Goal: Task Accomplishment & Management: Use online tool/utility

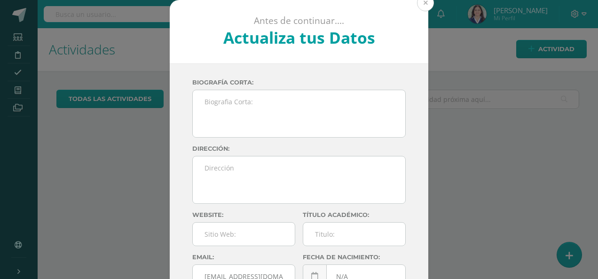
click at [424, 1] on button at bounding box center [425, 2] width 17 height 17
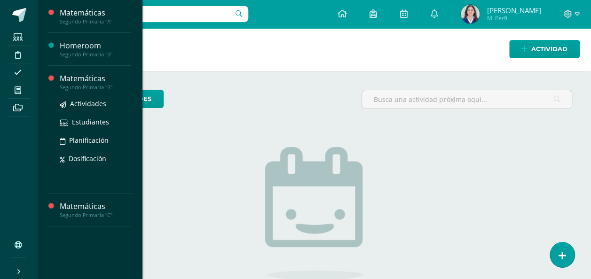
click at [75, 88] on div "Segundo Primaria "B"" at bounding box center [95, 87] width 71 height 7
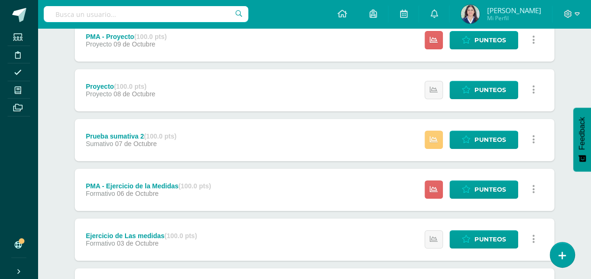
scroll to position [187, 0]
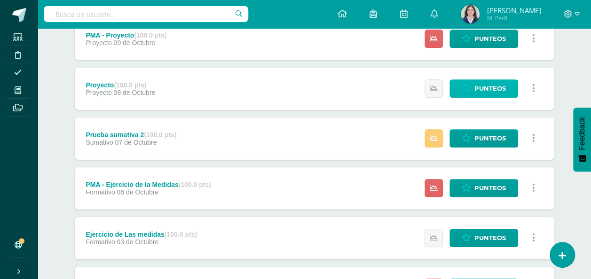
click at [485, 87] on span "Punteos" at bounding box center [489, 88] width 31 height 17
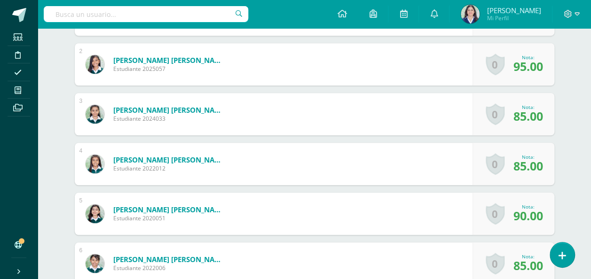
scroll to position [324, 0]
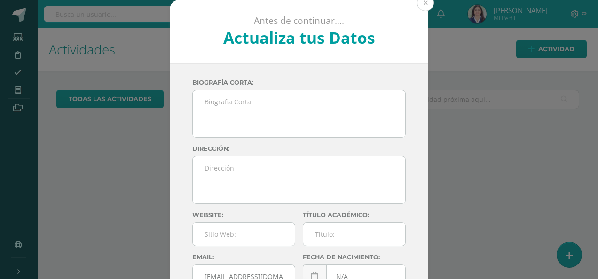
click at [420, 4] on button at bounding box center [425, 2] width 17 height 17
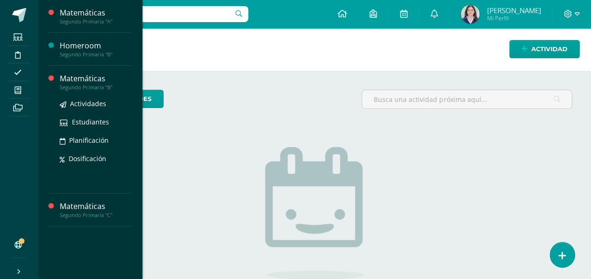
click at [89, 80] on div "Matemáticas" at bounding box center [95, 78] width 71 height 11
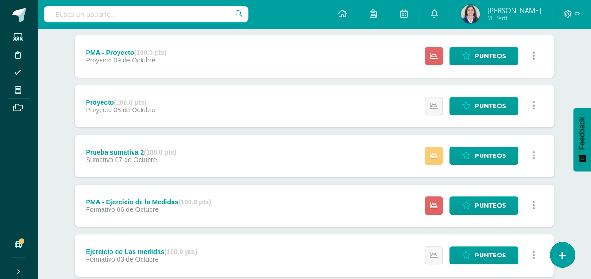
scroll to position [171, 0]
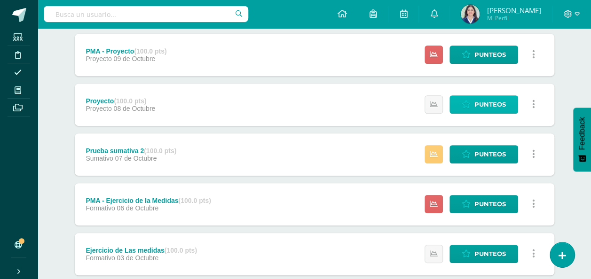
click at [481, 96] on span "Punteos" at bounding box center [489, 104] width 31 height 17
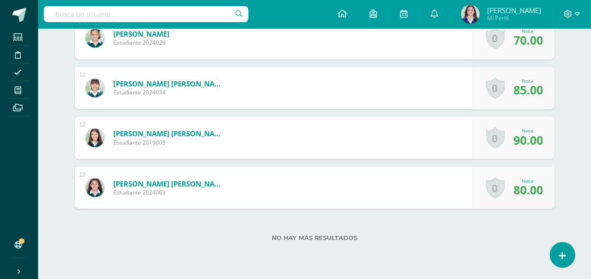
scroll to position [750, 0]
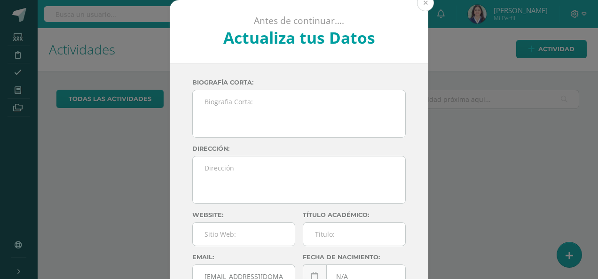
click at [427, 2] on button at bounding box center [425, 2] width 17 height 17
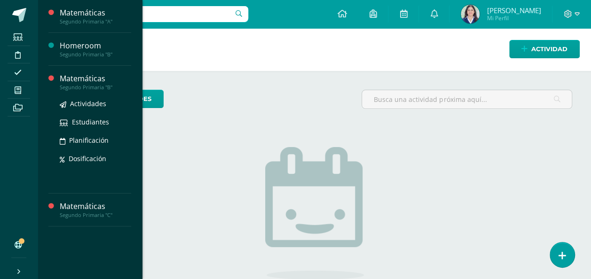
click at [79, 79] on div "Matemáticas" at bounding box center [95, 78] width 71 height 11
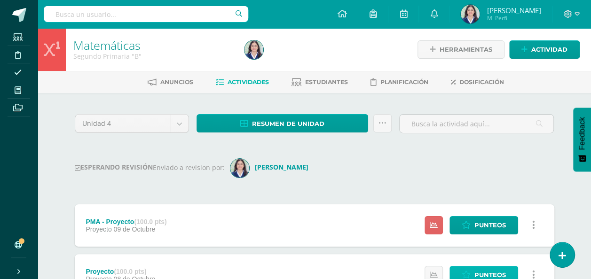
click at [494, 269] on span "Punteos" at bounding box center [489, 274] width 31 height 17
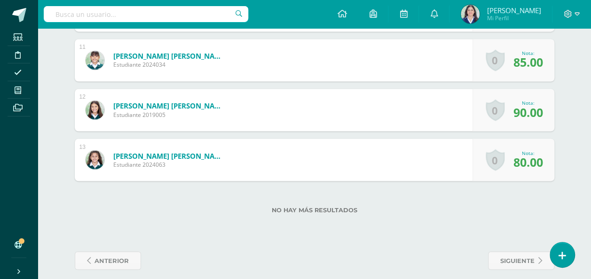
scroll to position [783, 0]
